Goal: Task Accomplishment & Management: Use online tool/utility

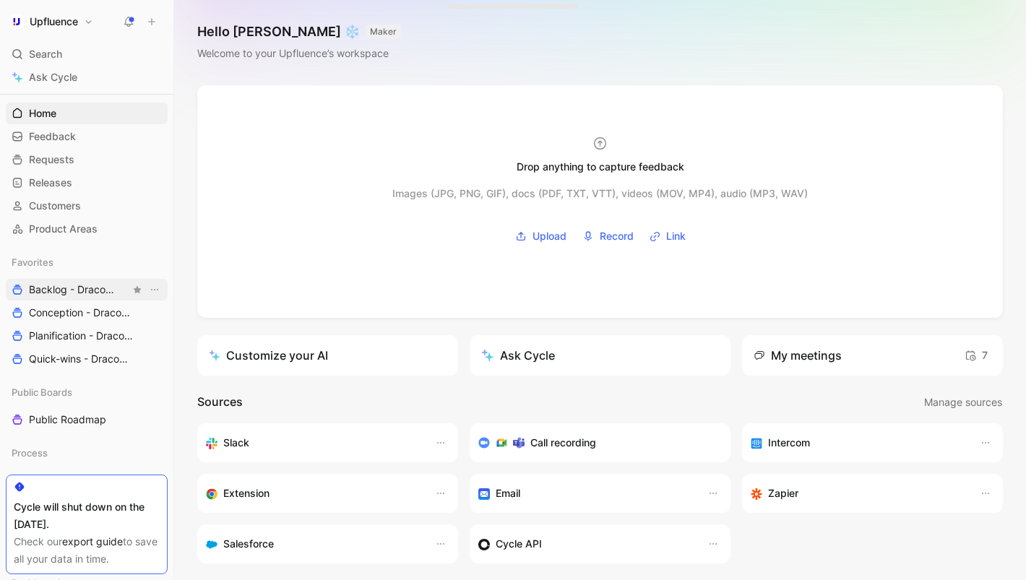
scroll to position [23, 0]
click at [58, 306] on span "Conception - Draco 🐉 Draco" at bounding box center [79, 311] width 101 height 15
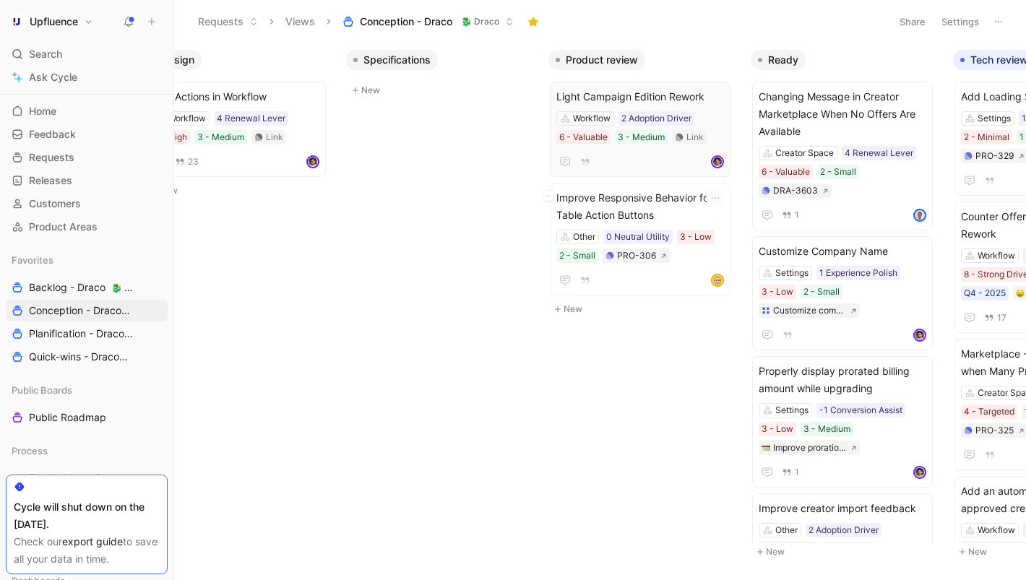
scroll to position [0, 497]
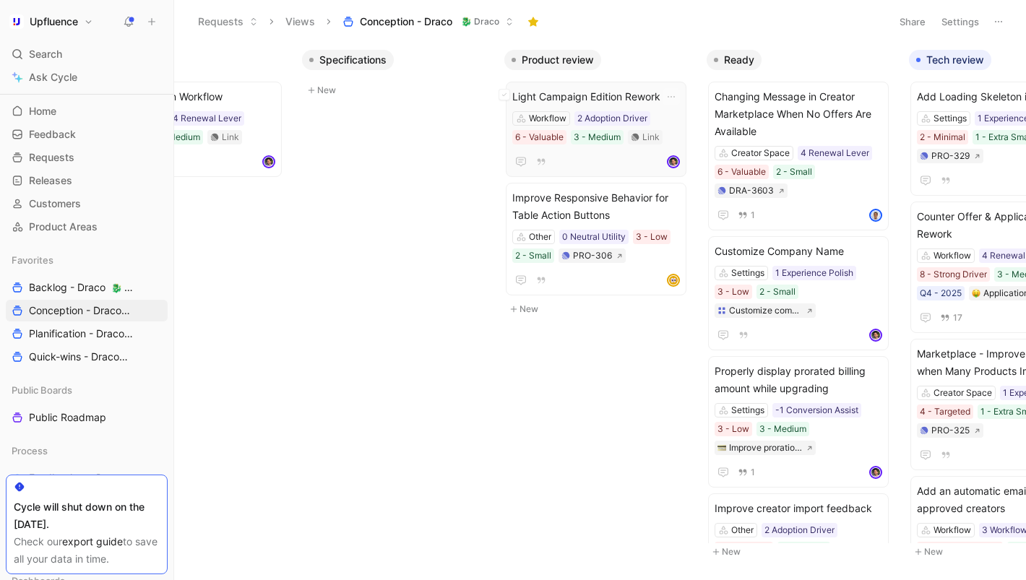
click at [580, 91] on span "Light Campaign Edition Rework" at bounding box center [597, 96] width 168 height 17
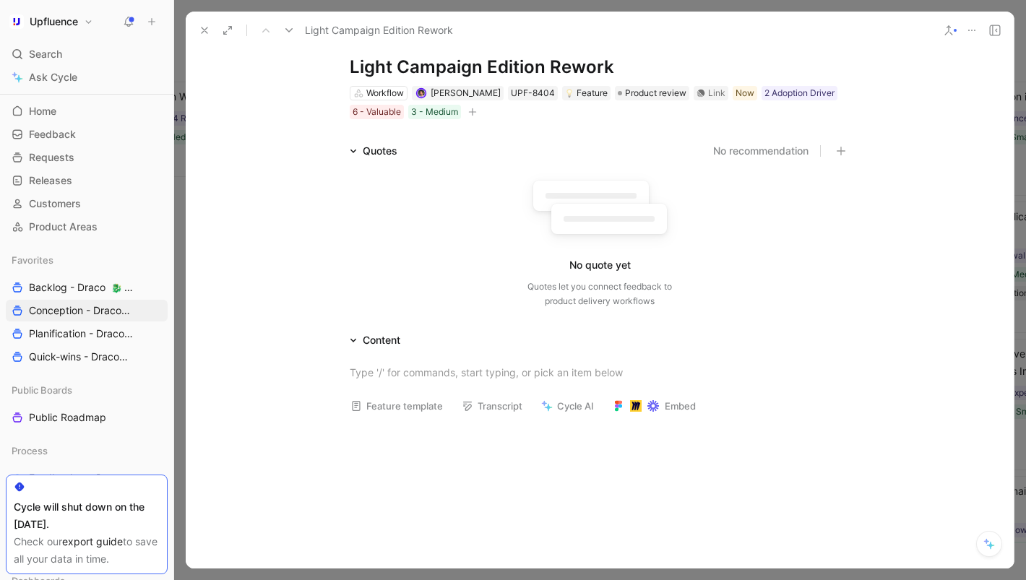
scroll to position [33, 0]
click at [409, 371] on div at bounding box center [600, 371] width 500 height 15
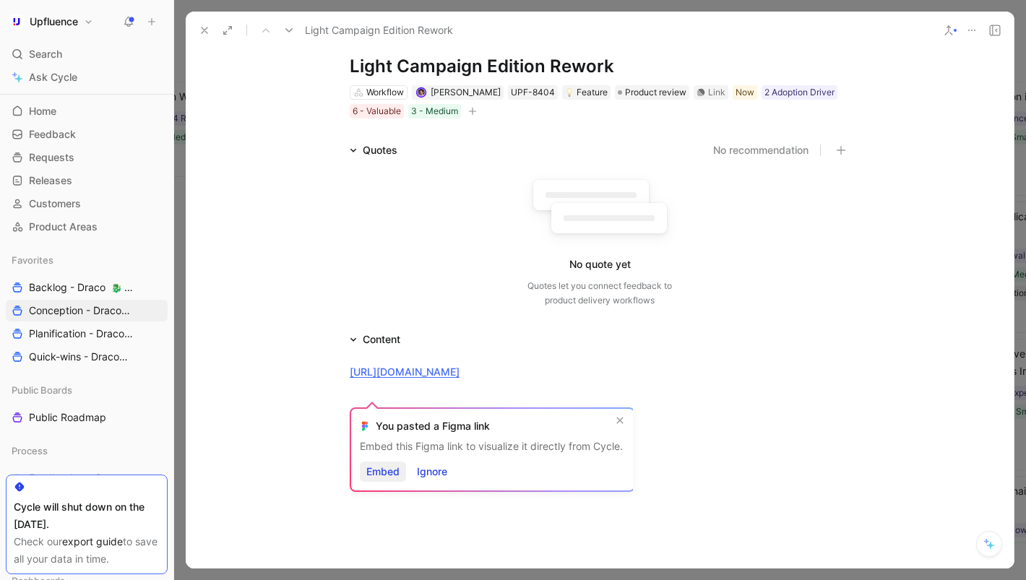
click at [391, 473] on span "Embed" at bounding box center [382, 471] width 33 height 17
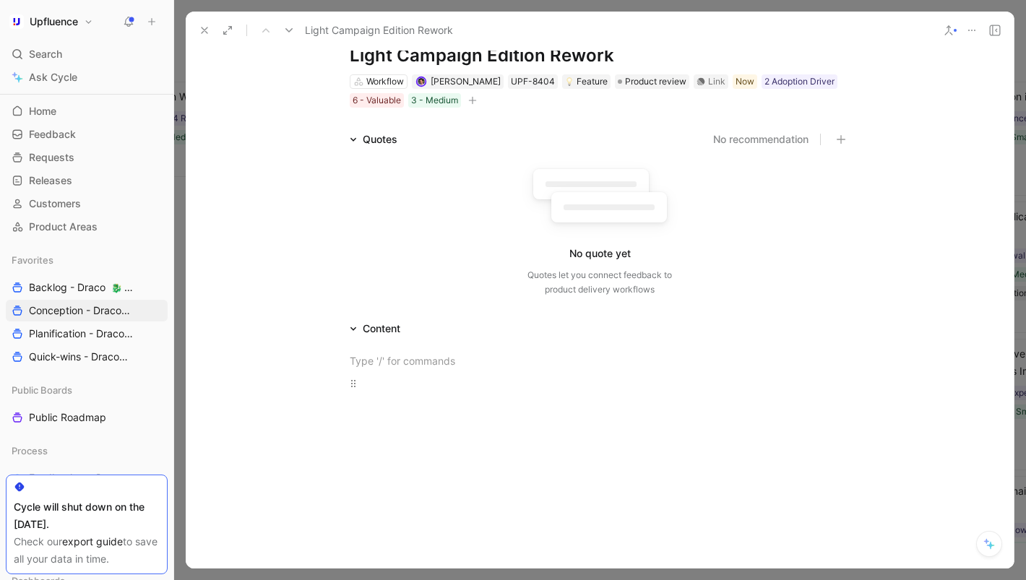
scroll to position [0, 0]
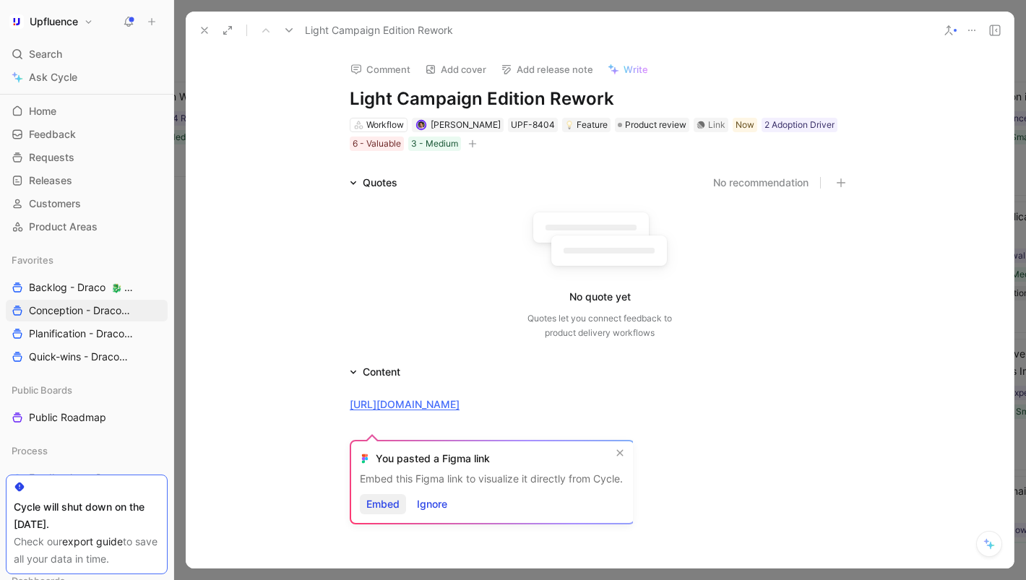
click at [393, 505] on span "Embed" at bounding box center [382, 504] width 33 height 17
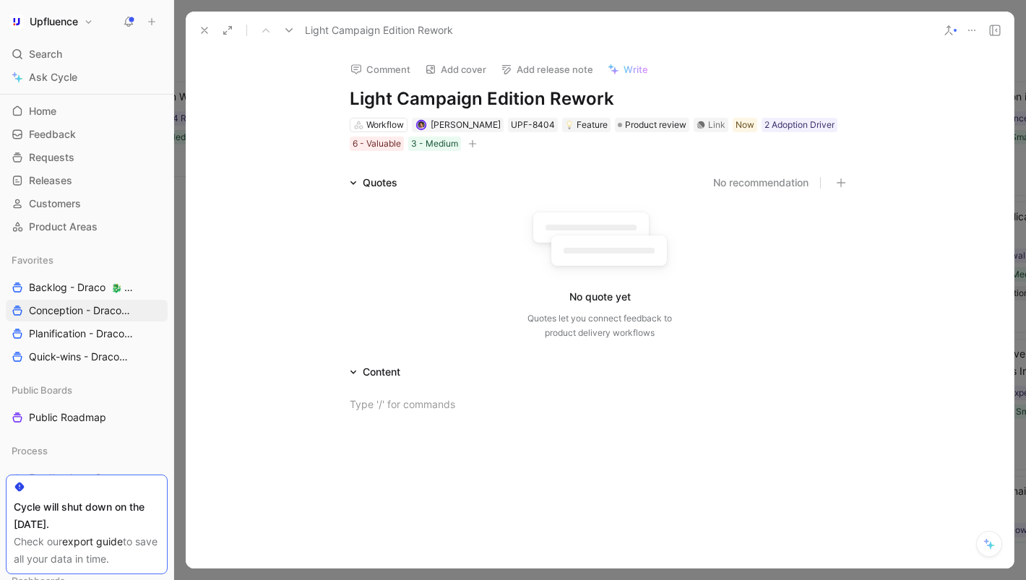
click at [207, 30] on icon at bounding box center [205, 31] width 12 height 12
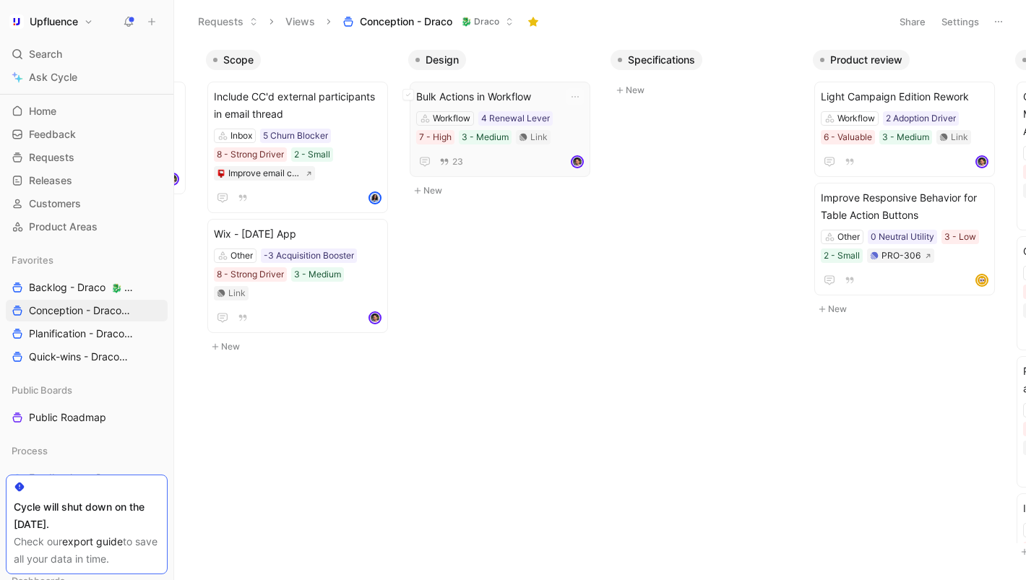
scroll to position [0, 330]
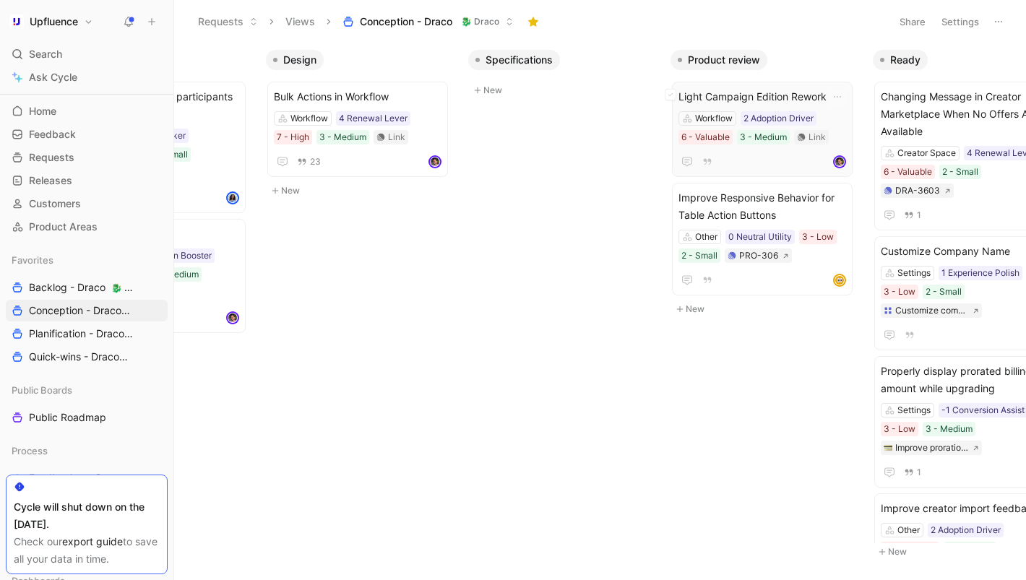
click at [740, 93] on span "Light Campaign Edition Rework" at bounding box center [763, 96] width 168 height 17
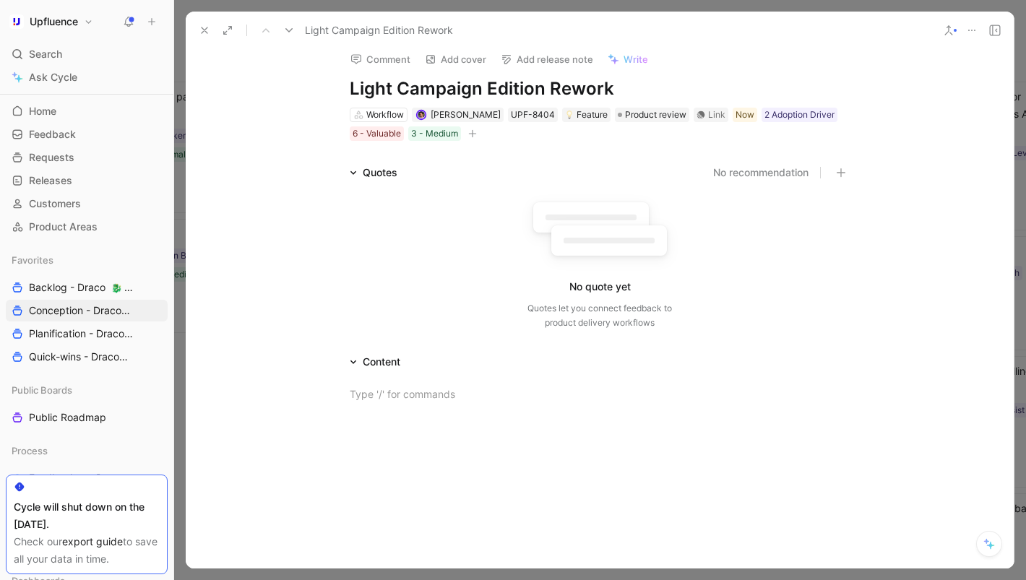
scroll to position [12, 0]
click at [408, 286] on div "No quote yet Quotes let you connect feedback to product delivery workflows" at bounding box center [600, 260] width 500 height 137
click at [405, 396] on div at bounding box center [600, 392] width 500 height 15
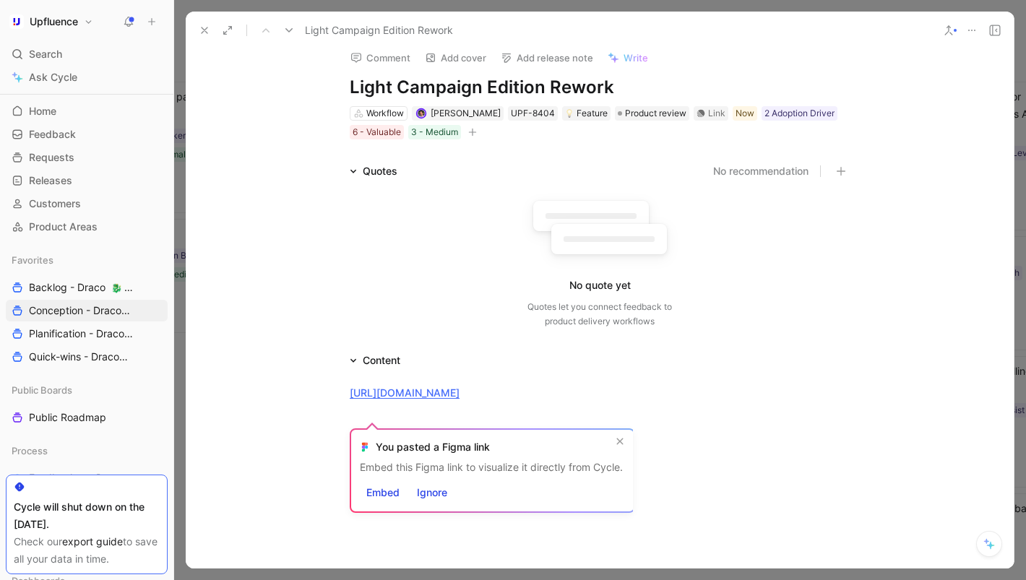
click at [387, 475] on div "Embed this Figma link to visualize it directly from Cycle." at bounding box center [491, 467] width 263 height 17
click at [382, 491] on span "Embed" at bounding box center [382, 492] width 33 height 17
click at [427, 493] on span "Ignore" at bounding box center [432, 492] width 30 height 17
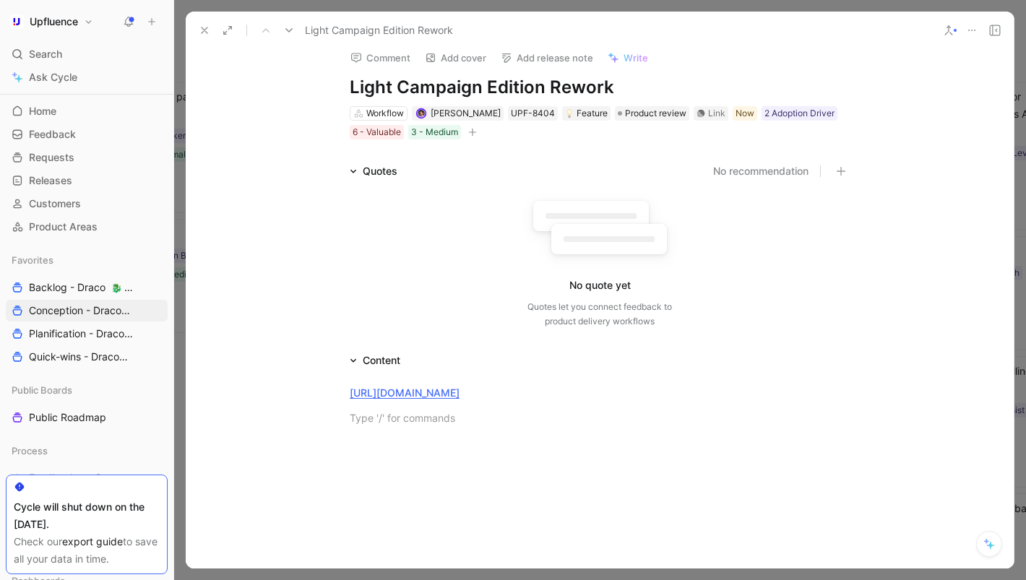
click at [708, 122] on div "Workflow [PERSON_NAME] UPF-8404 Feature Product review Link Now 2 Adoption Driv…" at bounding box center [599, 123] width 503 height 36
click at [708, 106] on div "Link" at bounding box center [716, 113] width 17 height 14
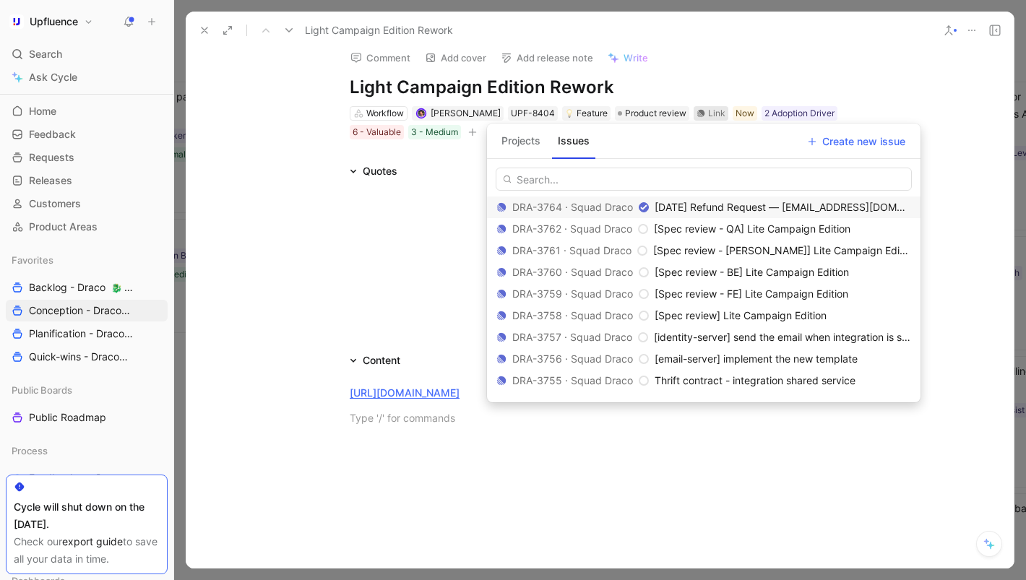
click at [502, 142] on button "Projects" at bounding box center [521, 140] width 51 height 23
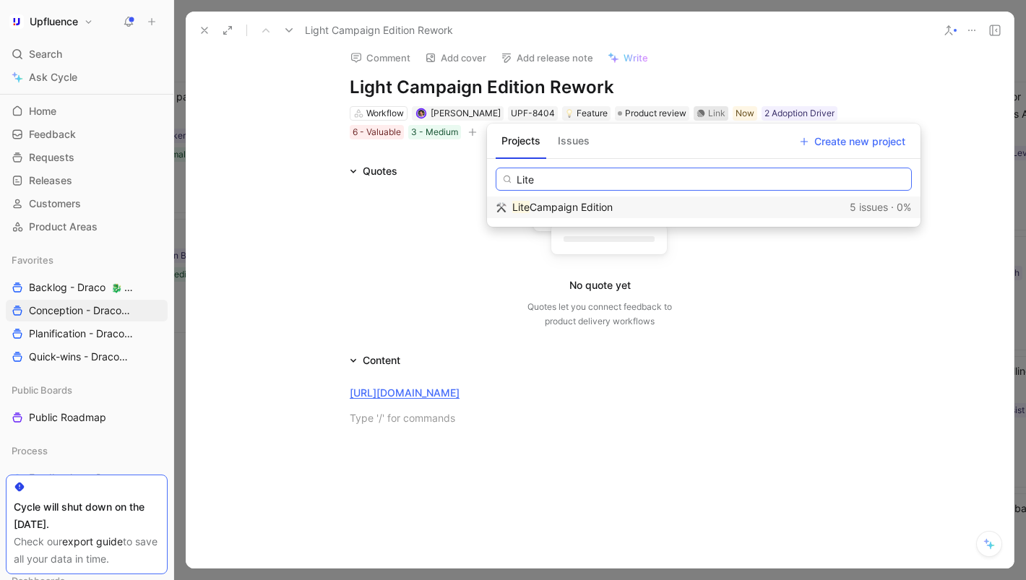
type input "Lite"
click at [550, 207] on span "Campaign Edition" at bounding box center [571, 207] width 83 height 12
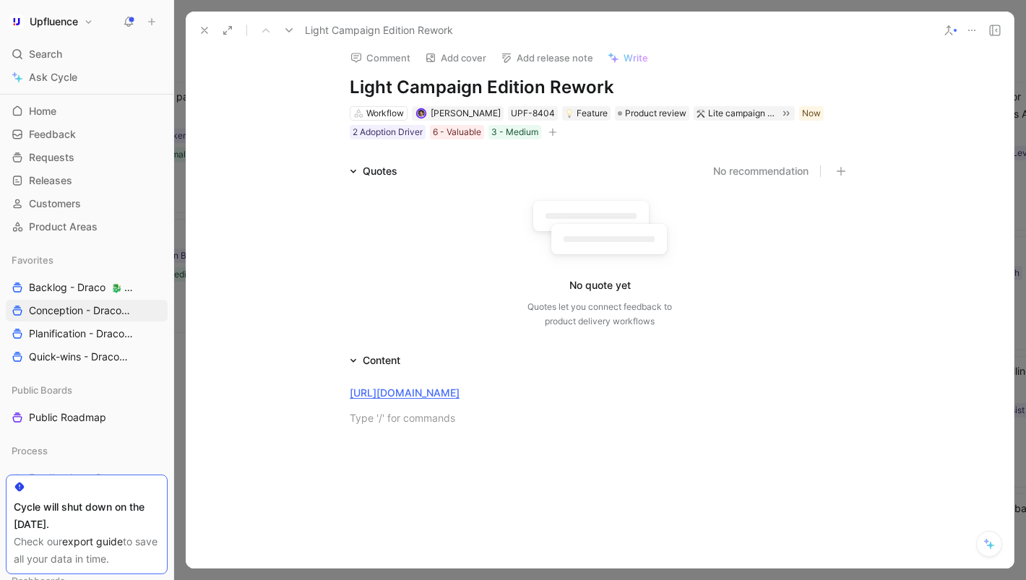
click at [206, 24] on button at bounding box center [204, 30] width 20 height 20
